Goal: Information Seeking & Learning: Learn about a topic

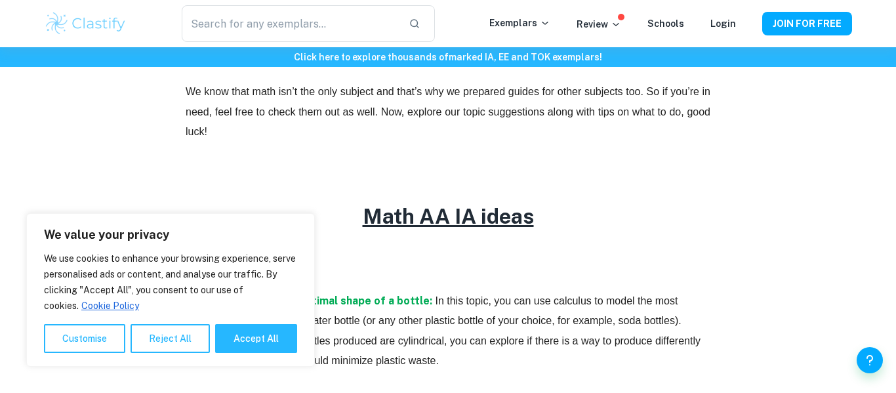
scroll to position [575, 0]
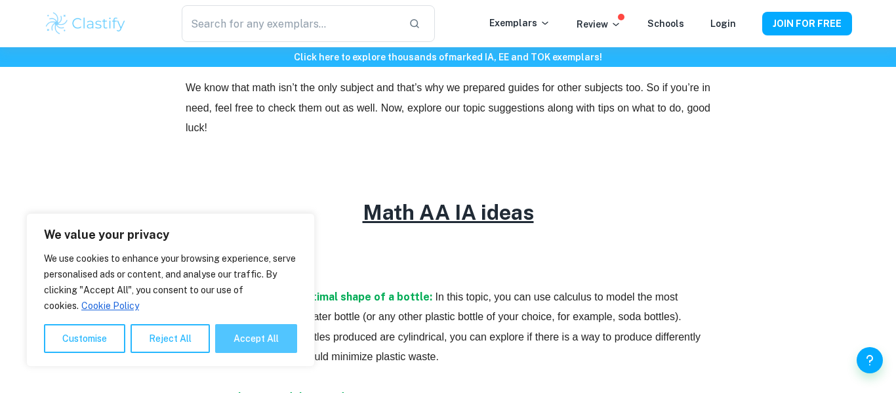
click at [256, 325] on button "Accept All" at bounding box center [256, 338] width 82 height 29
checkbox input "true"
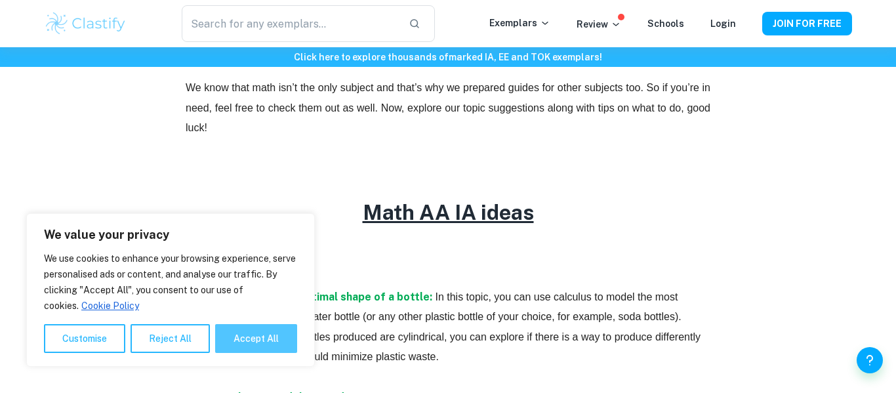
checkbox input "true"
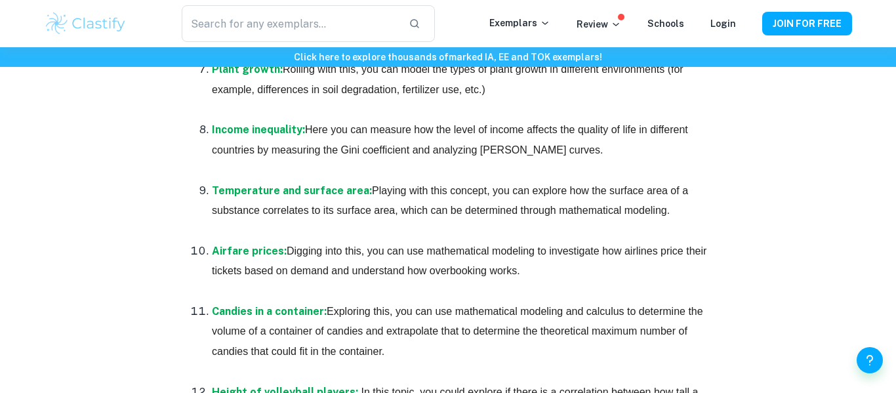
scroll to position [2653, 0]
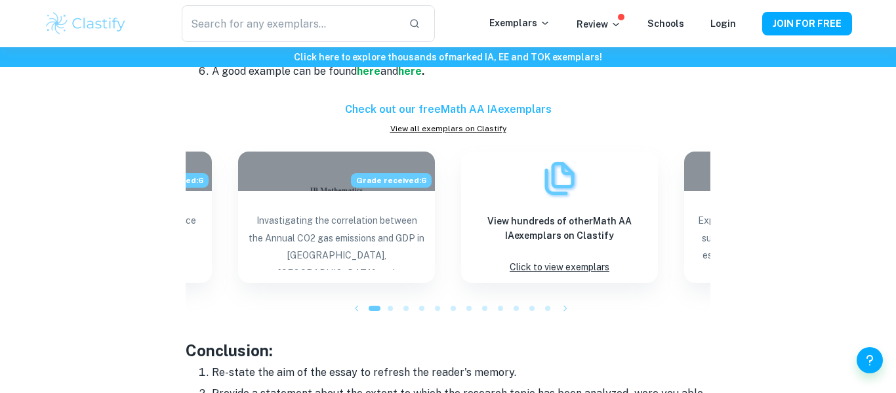
scroll to position [1354, 0]
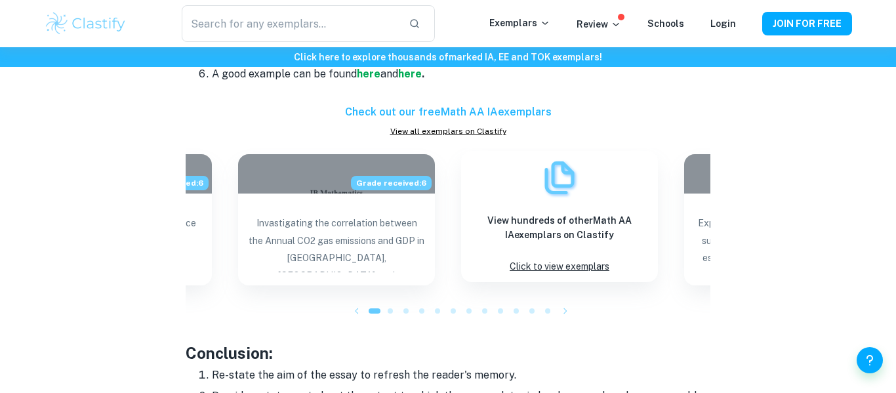
click at [543, 270] on p "Click to view exemplars" at bounding box center [559, 267] width 100 height 18
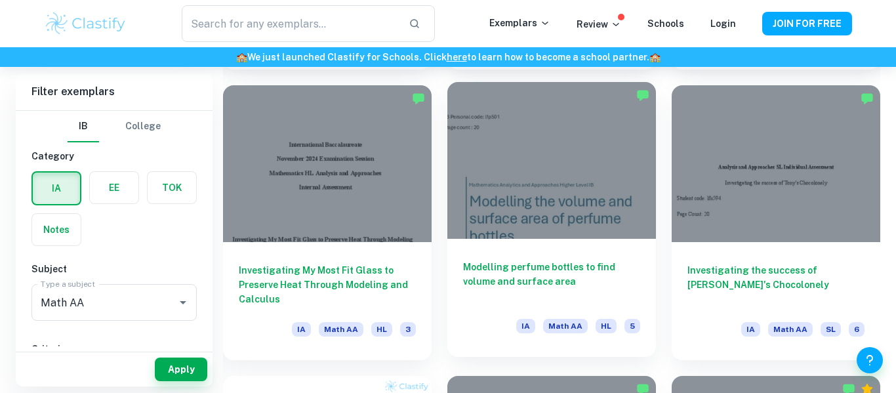
scroll to position [642, 0]
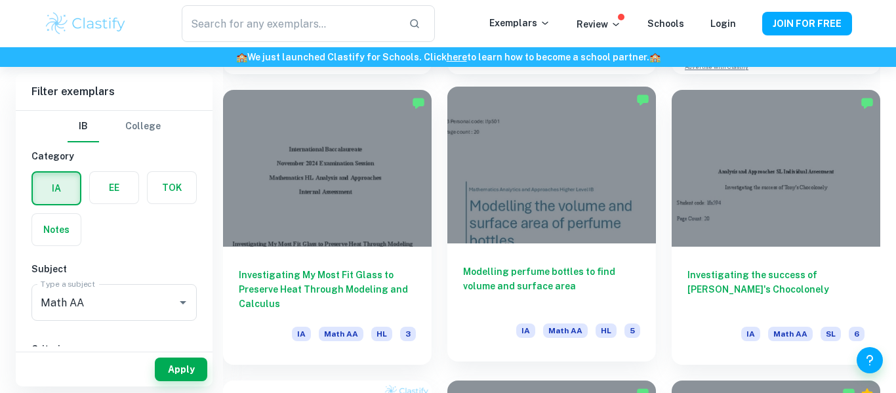
click at [502, 190] on div at bounding box center [551, 165] width 209 height 156
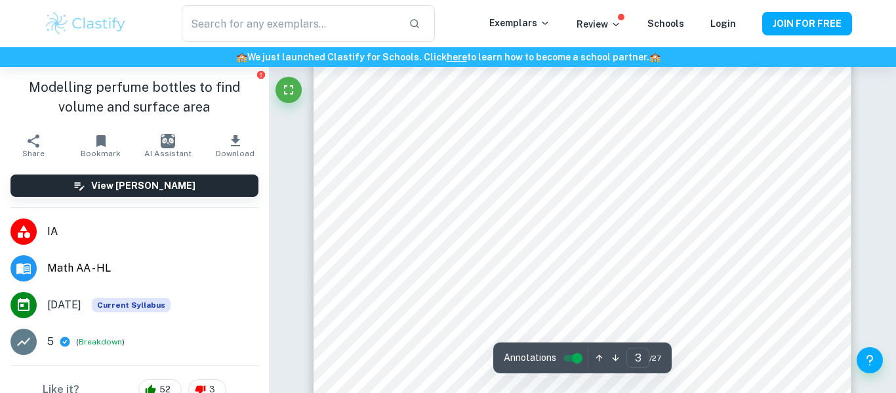
scroll to position [1587, 0]
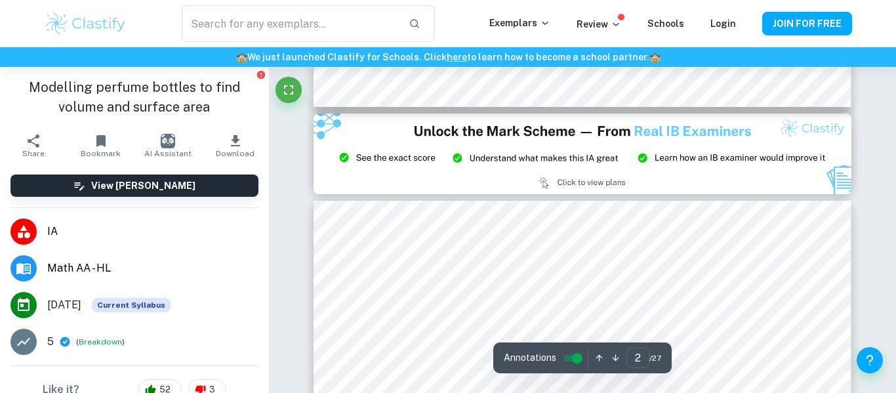
type input "1"
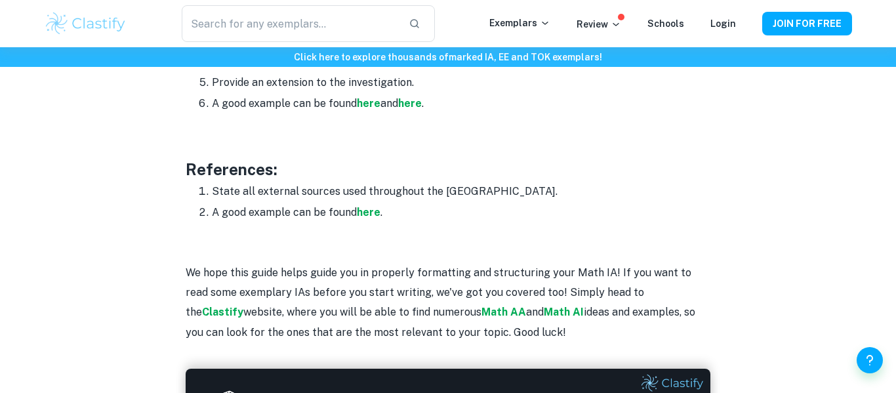
scroll to position [1771, 0]
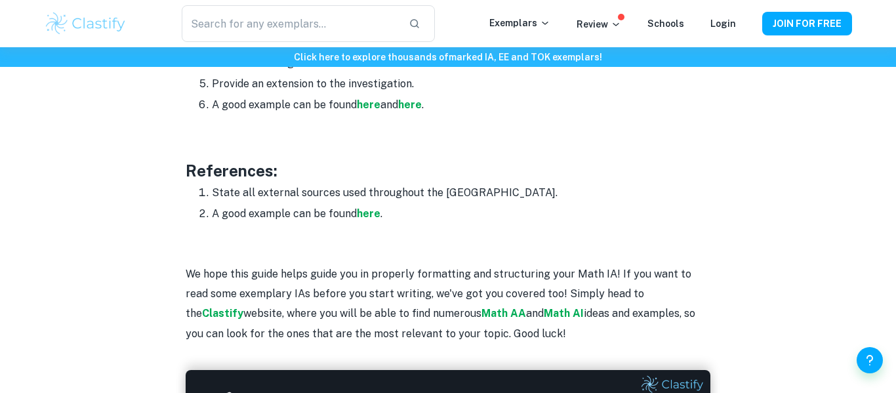
click at [278, 111] on li "A good example can be found here and here ." at bounding box center [461, 104] width 498 height 21
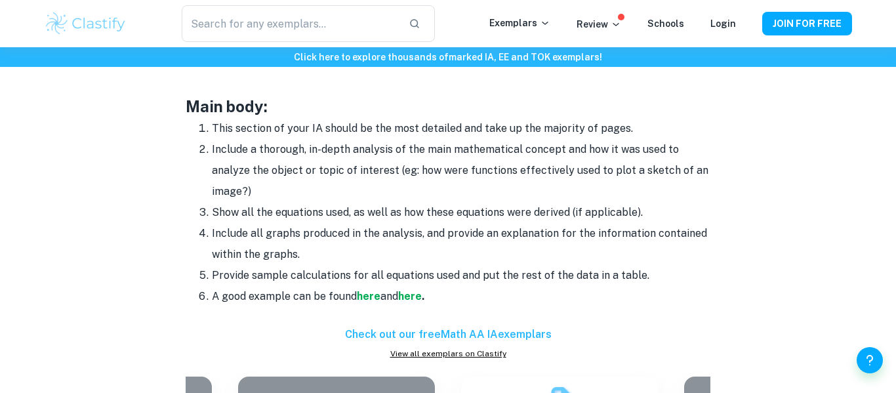
scroll to position [1131, 0]
